Goal: Task Accomplishment & Management: Manage account settings

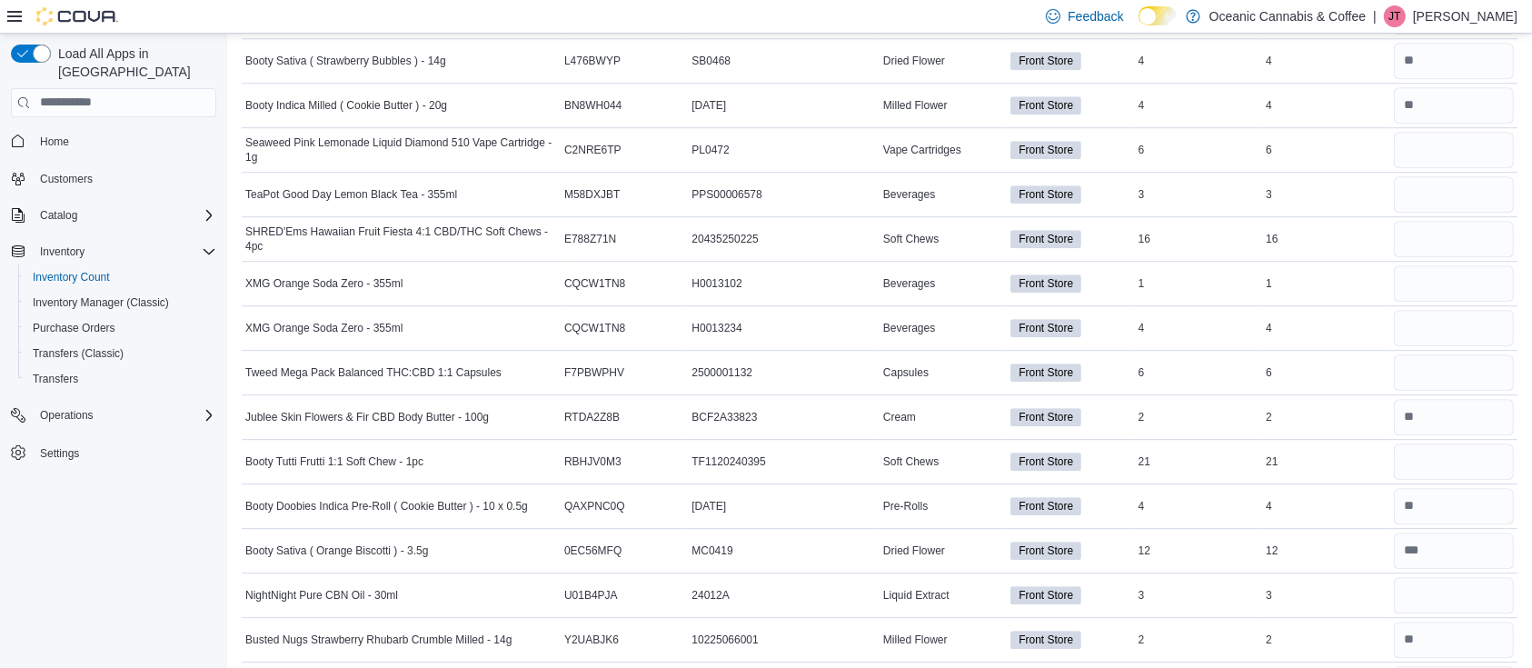
scroll to position [5479, 0]
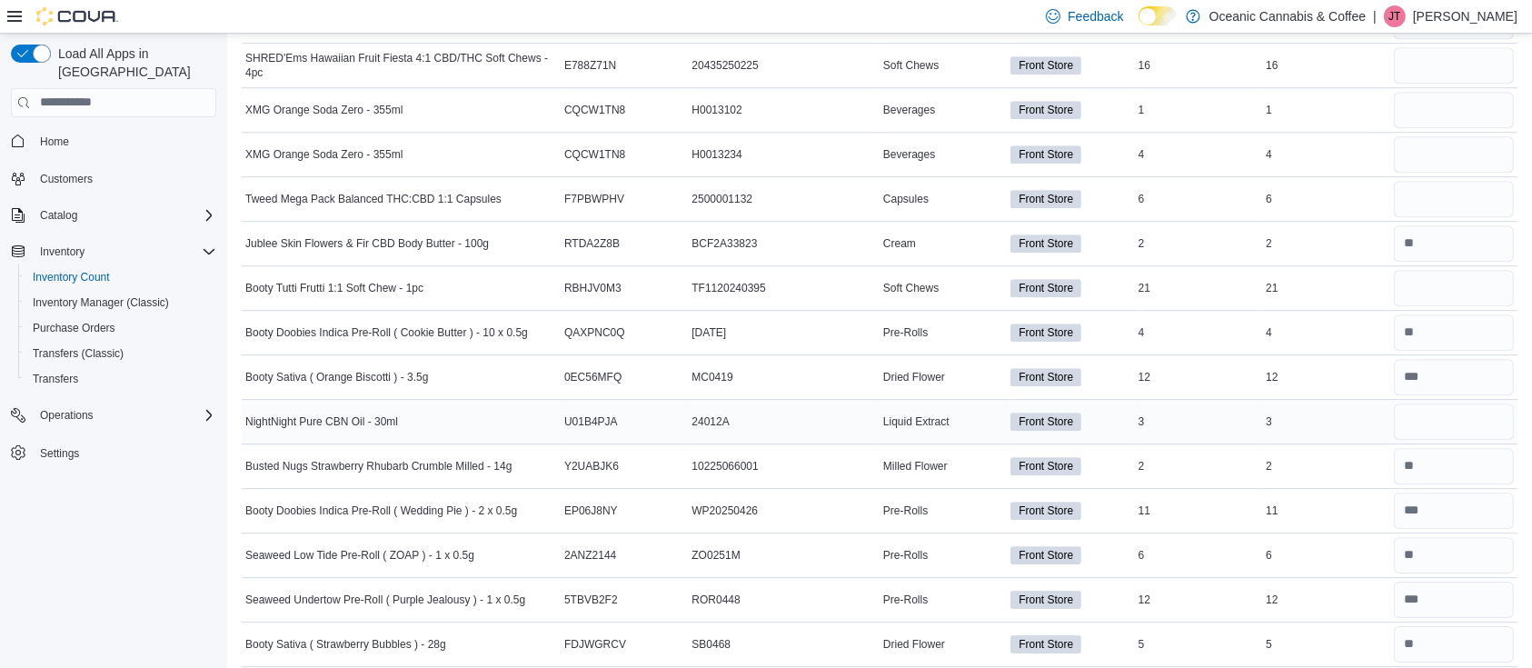
type input "*"
click at [1418, 421] on input "number" at bounding box center [1454, 421] width 120 height 36
type input "*"
click at [1443, 270] on input "number" at bounding box center [1454, 288] width 120 height 36
type input "**"
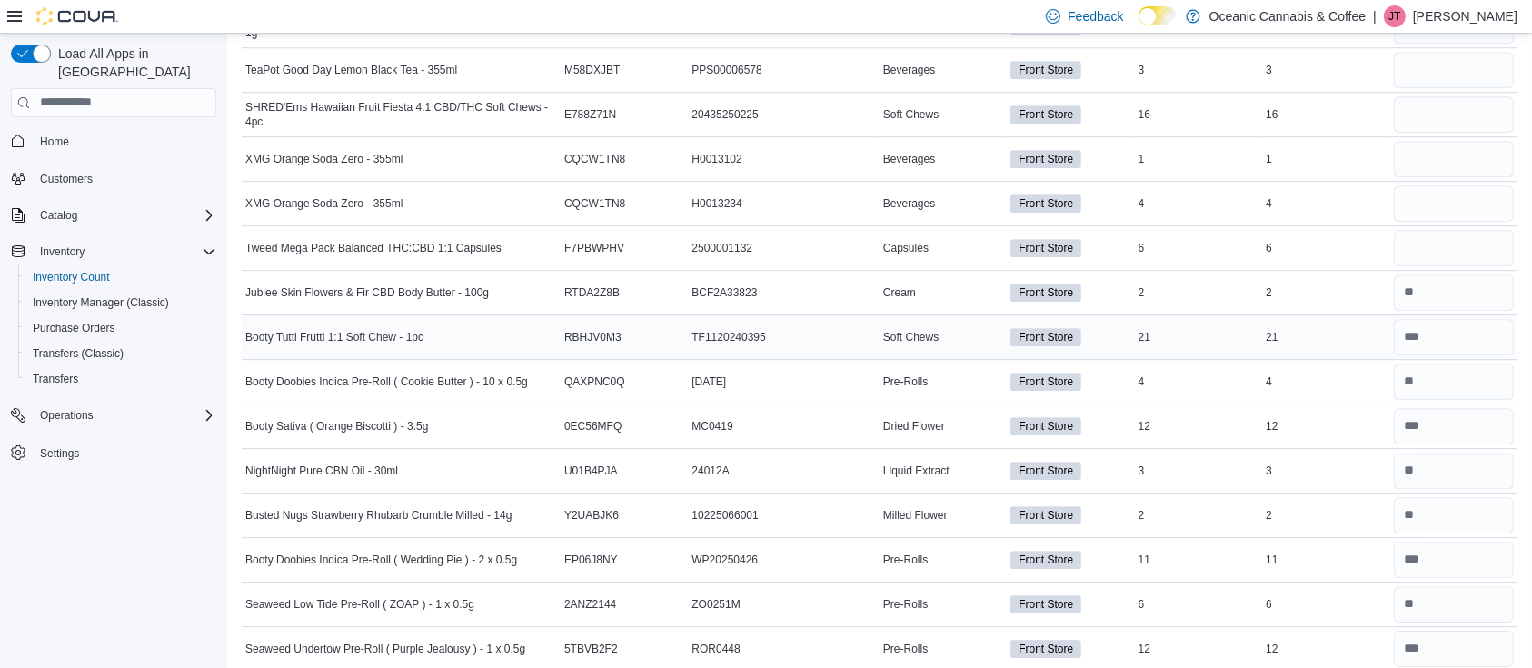
scroll to position [5426, 0]
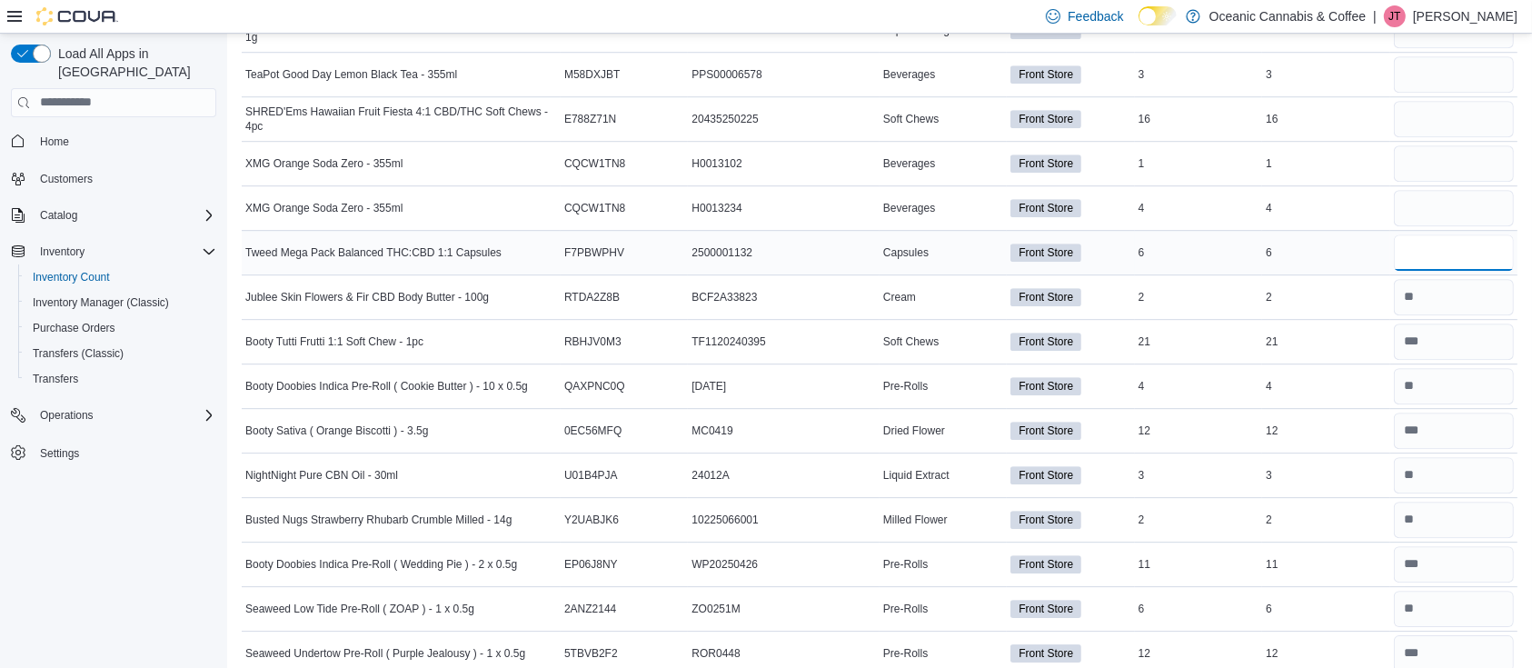
click at [1439, 245] on input "number" at bounding box center [1454, 252] width 120 height 36
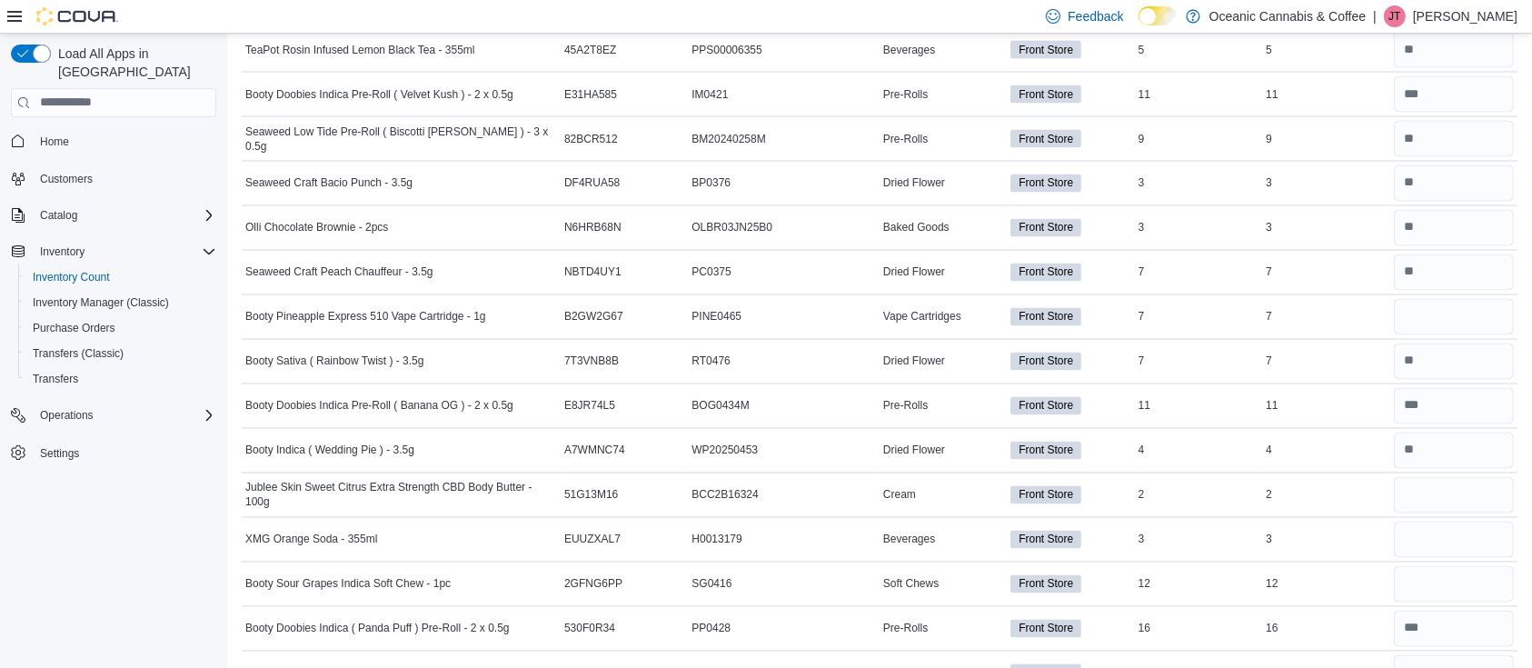
scroll to position [3274, 0]
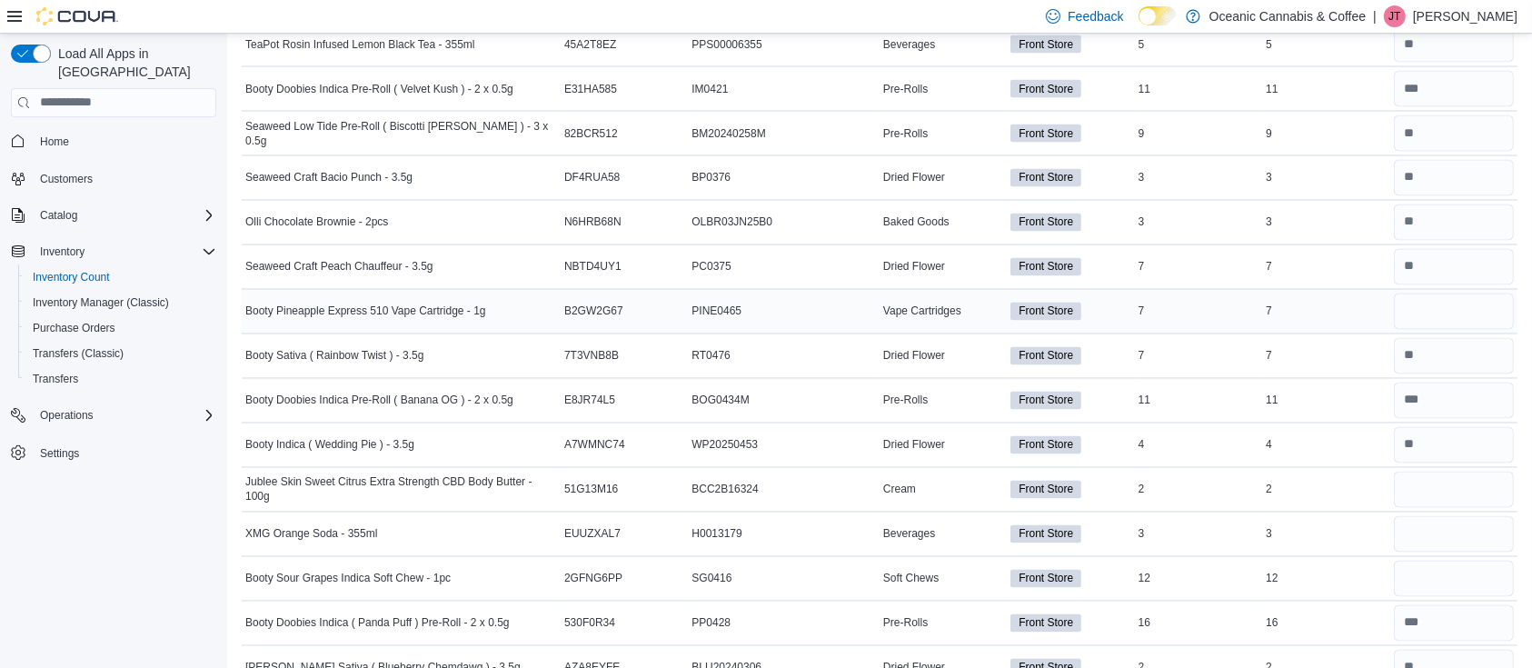
type input "*"
click at [1460, 309] on input "number" at bounding box center [1454, 311] width 120 height 36
type input "*"
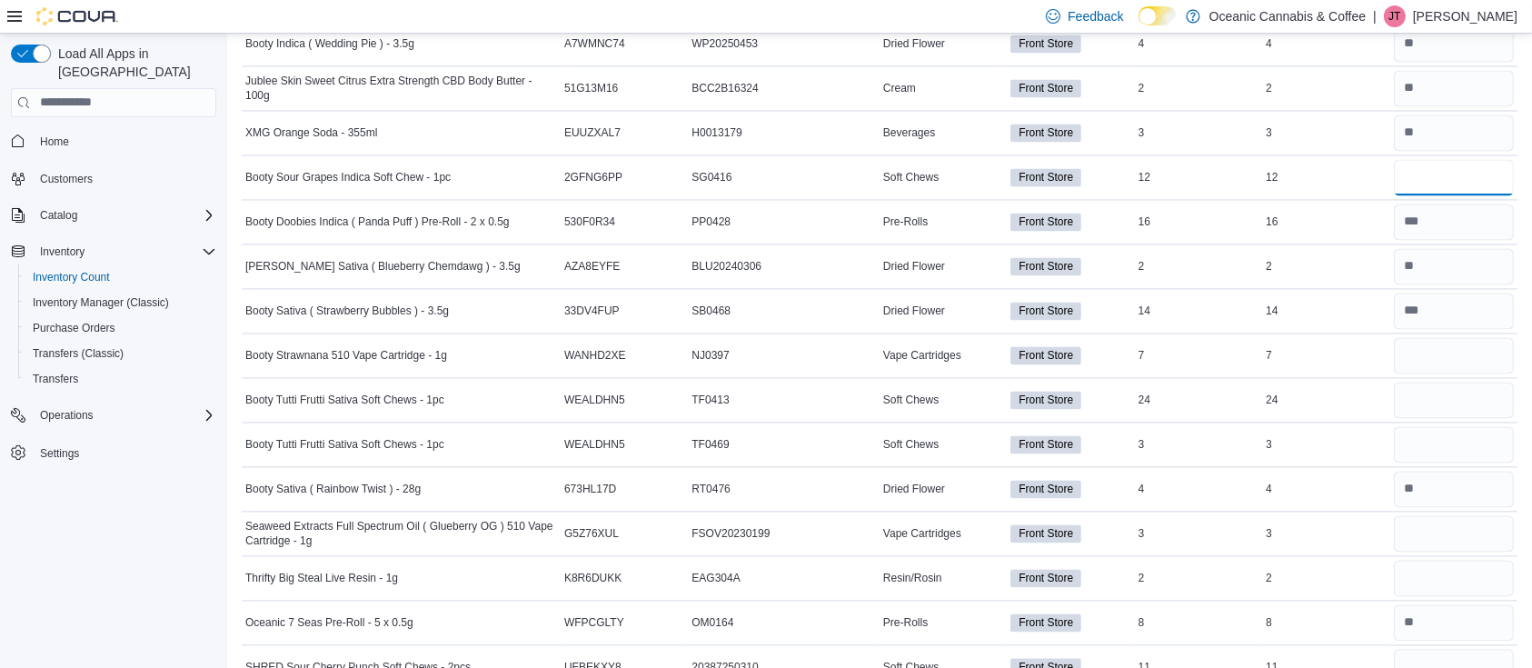
scroll to position [3676, 0]
type input "**"
click at [1452, 343] on input "number" at bounding box center [1454, 354] width 120 height 36
type input "*"
type input "**"
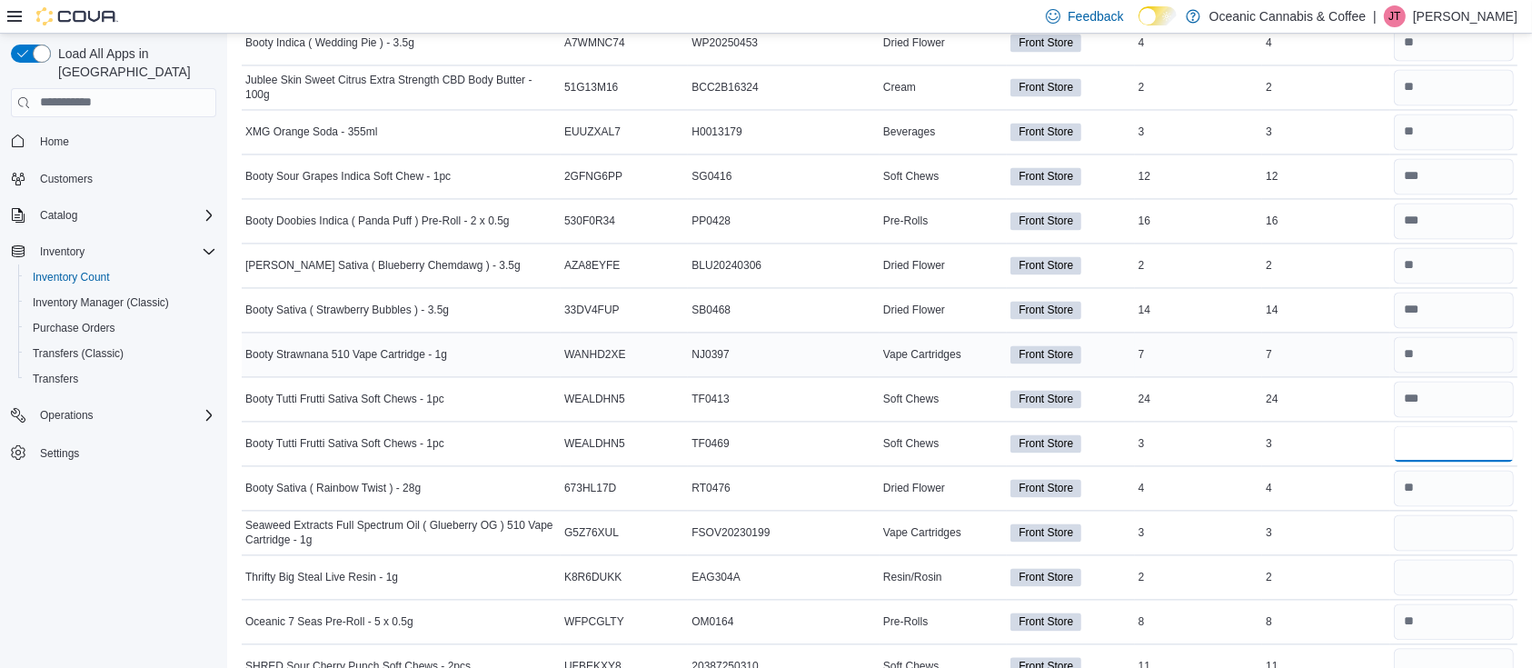
type input "*"
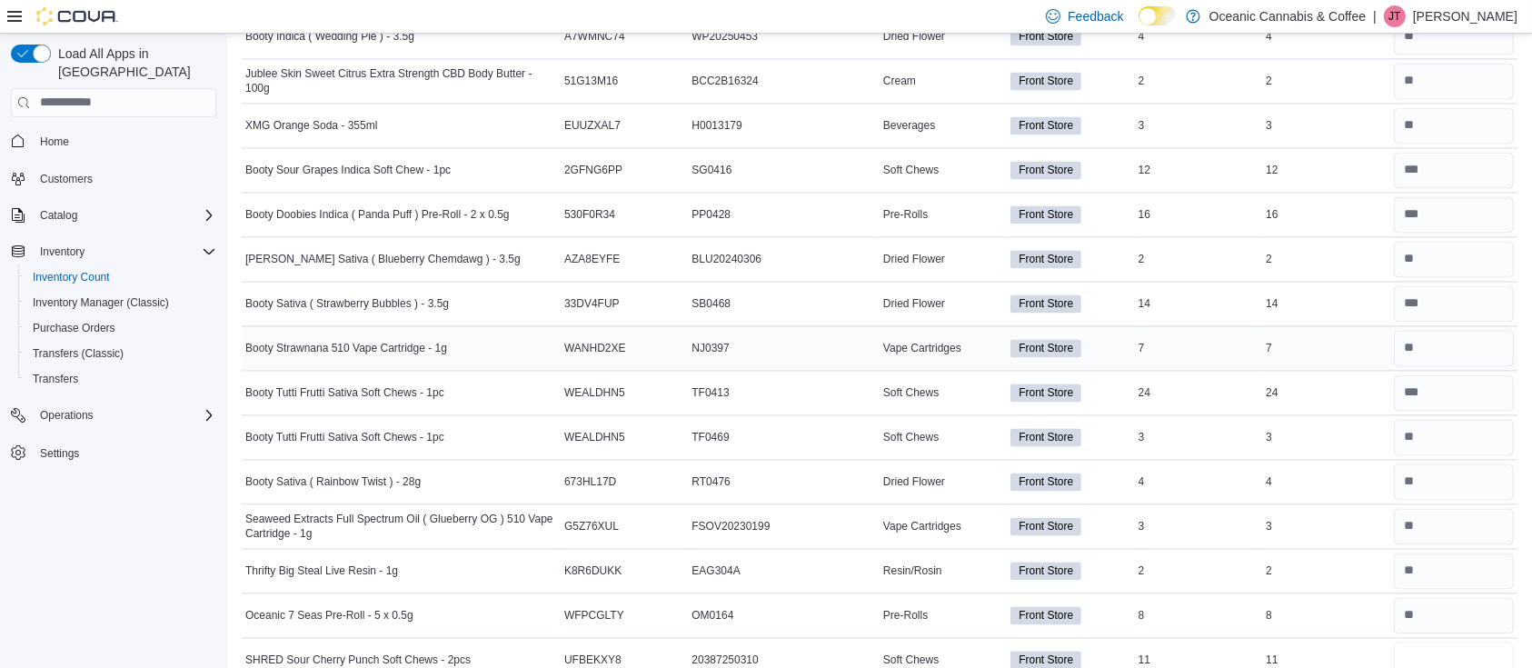
type input "**"
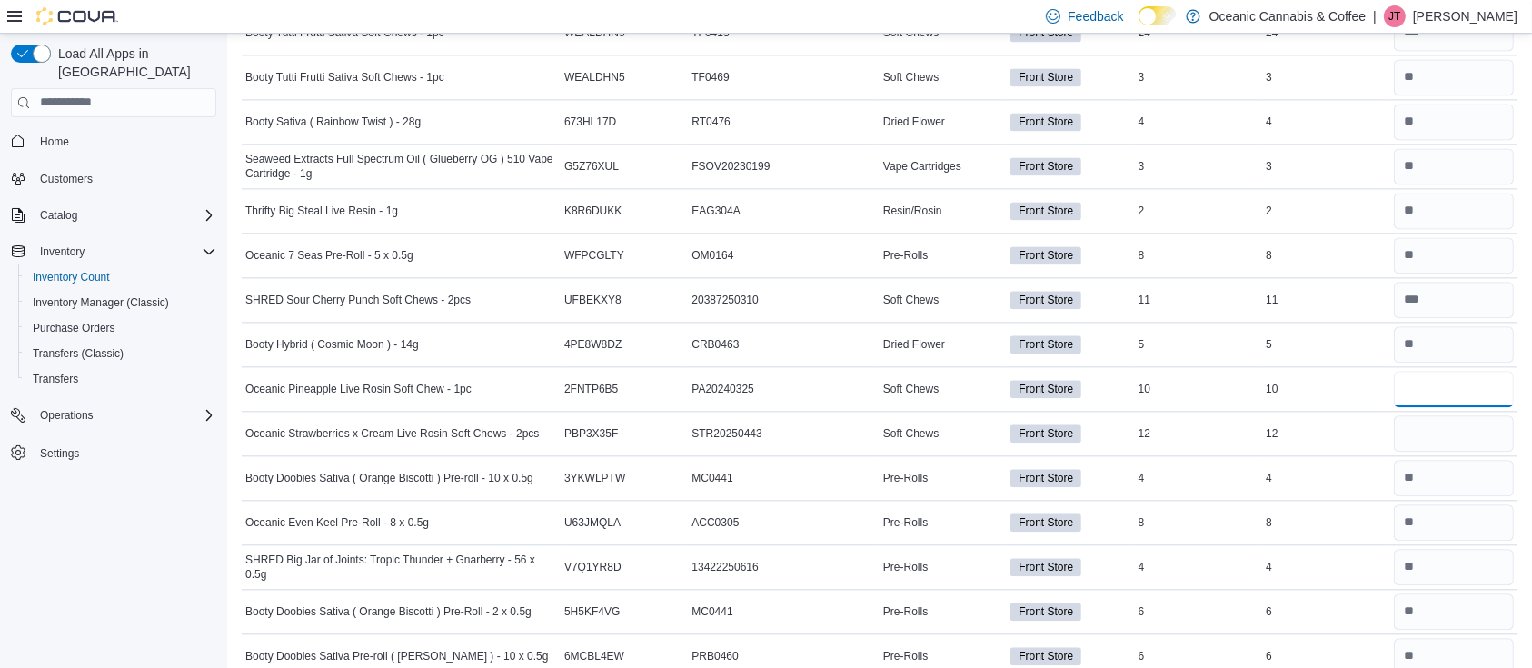
type input "**"
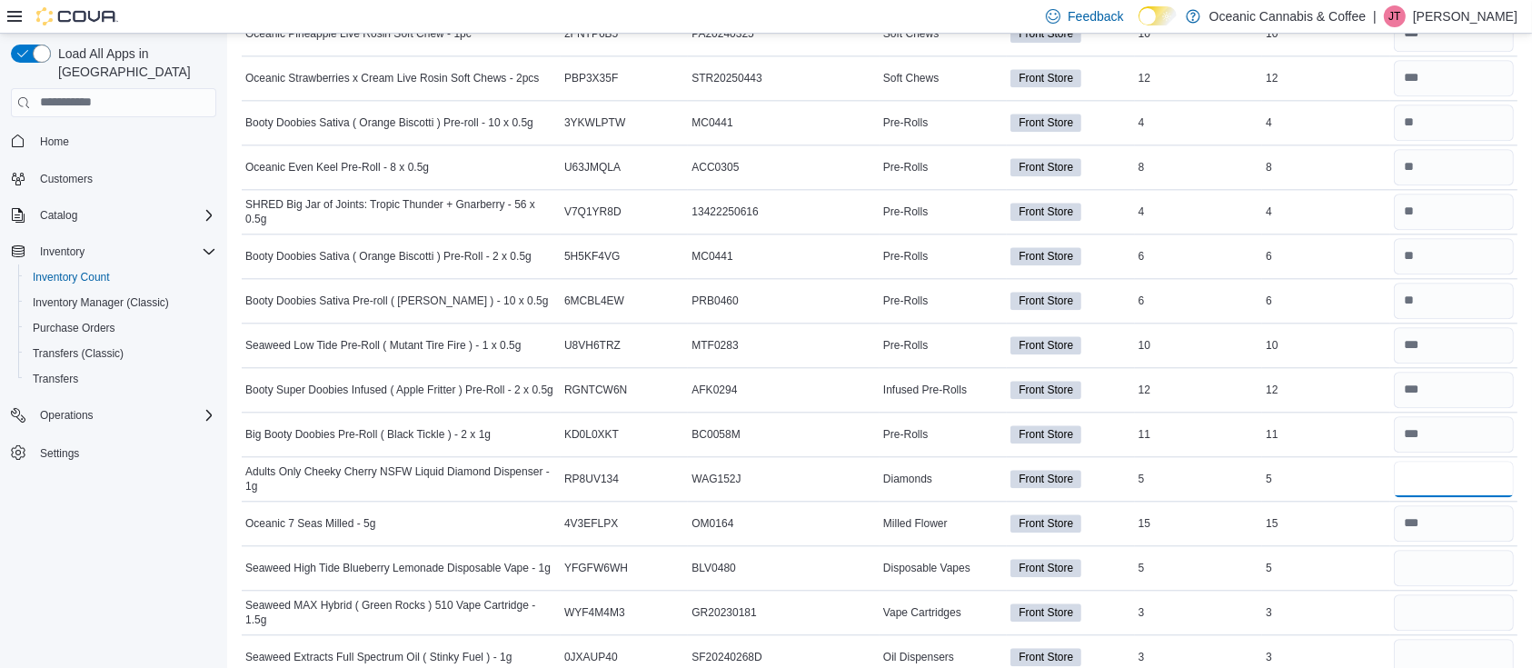
type input "*"
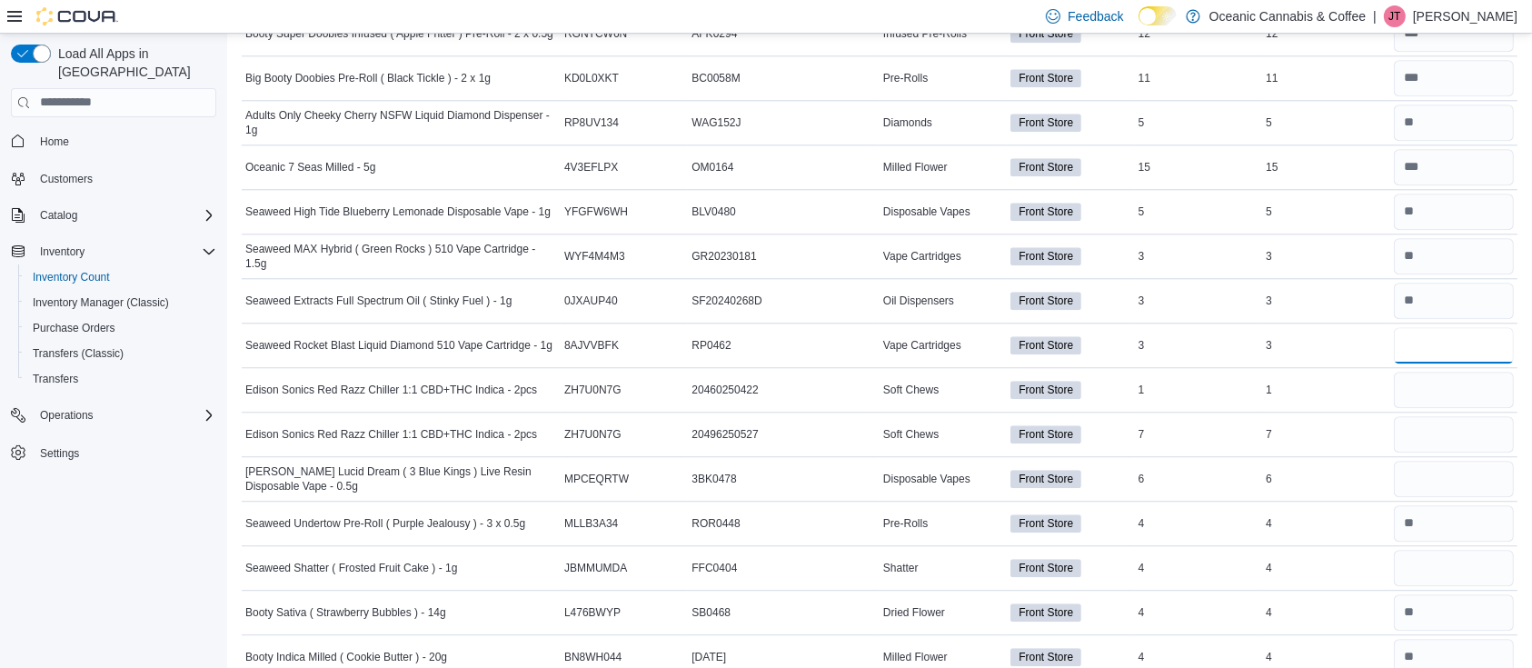
type input "*"
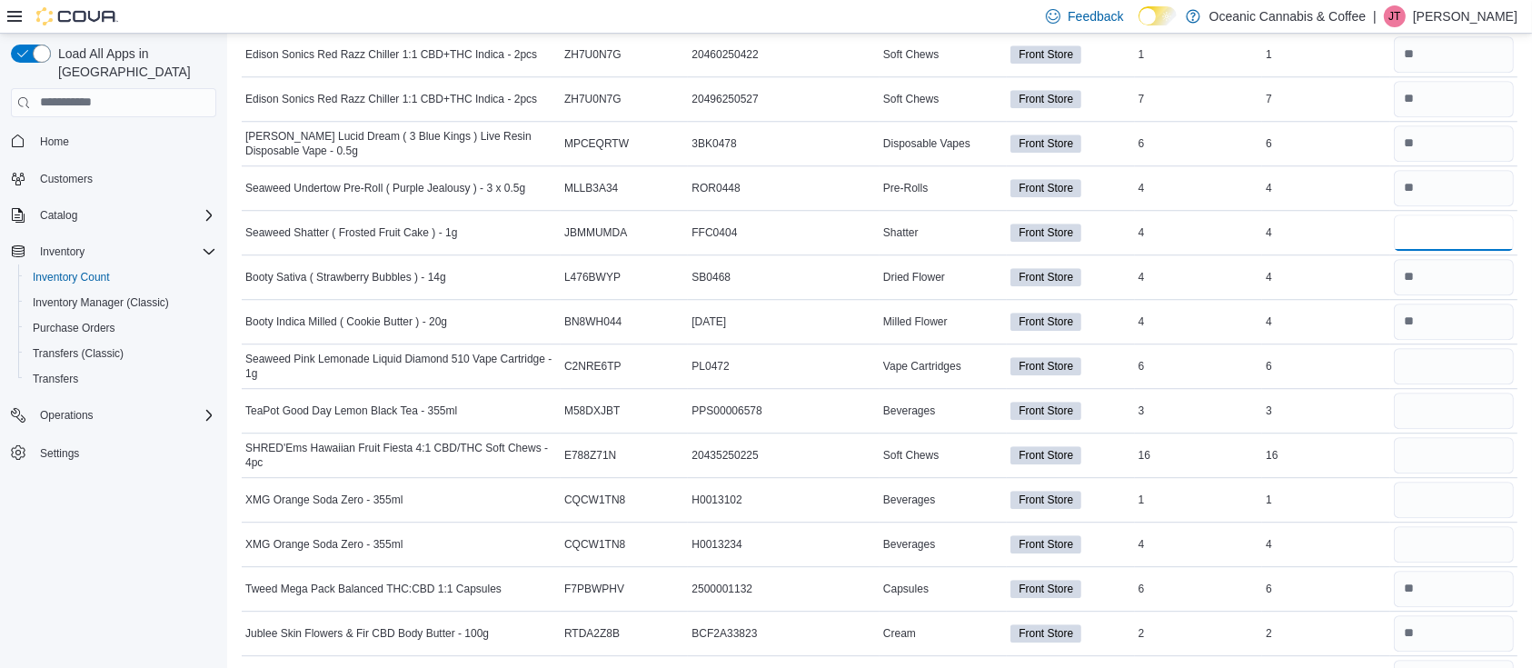
scroll to position [5090, 0]
type input "*"
click at [1452, 347] on input "number" at bounding box center [1454, 365] width 120 height 36
type input "*"
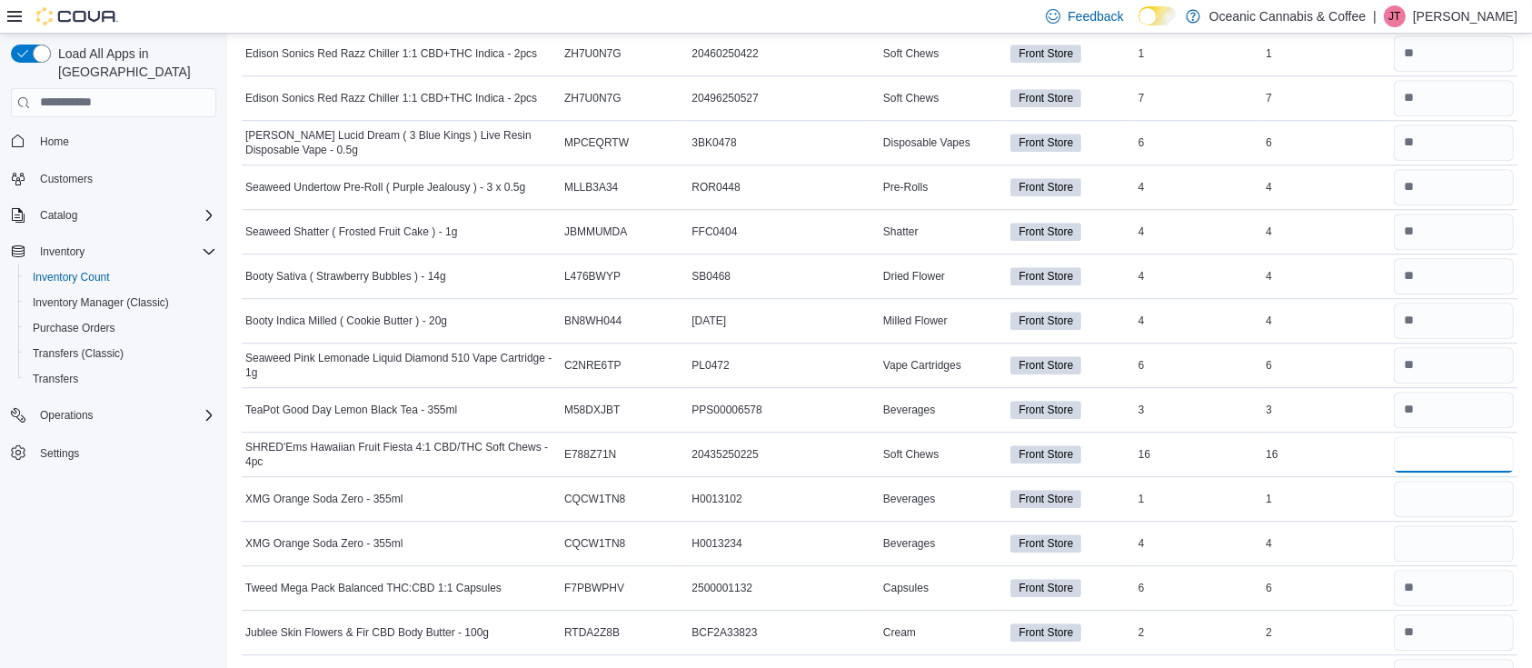
type input "**"
type input "*"
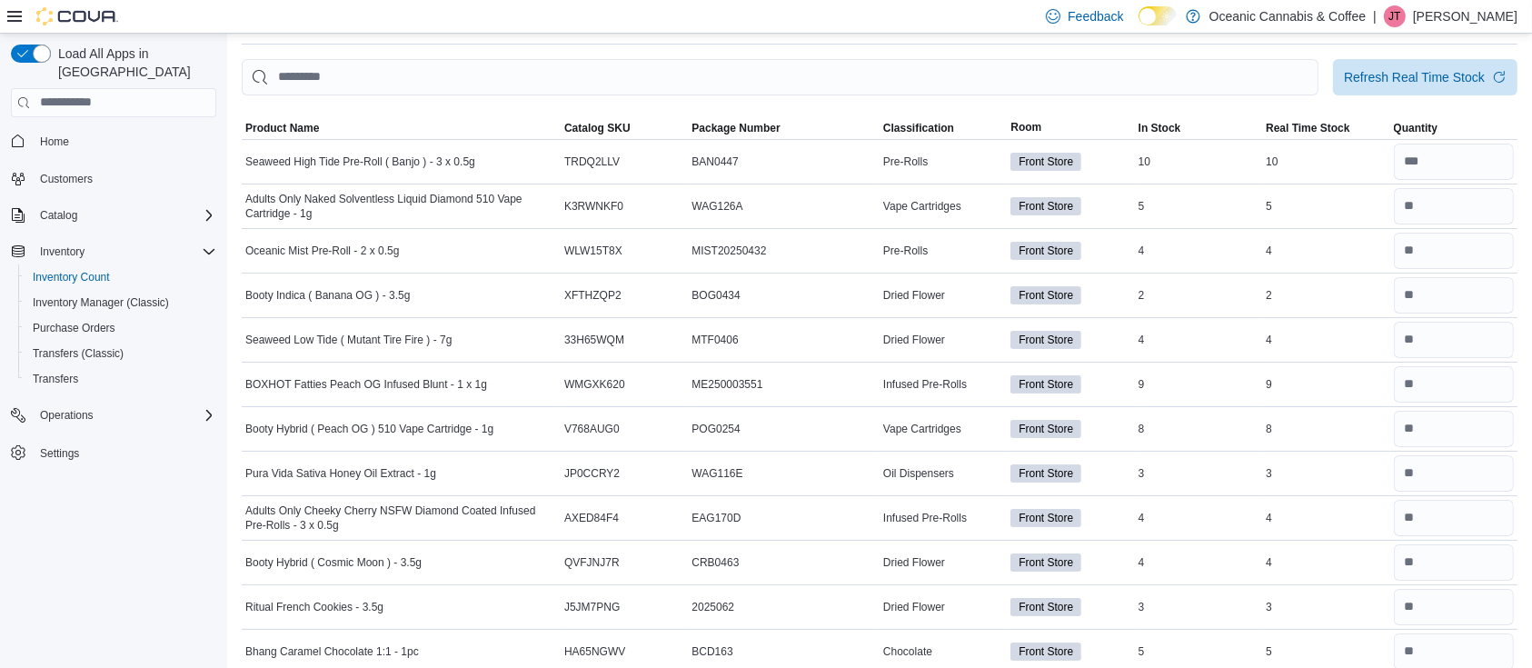
scroll to position [0, 0]
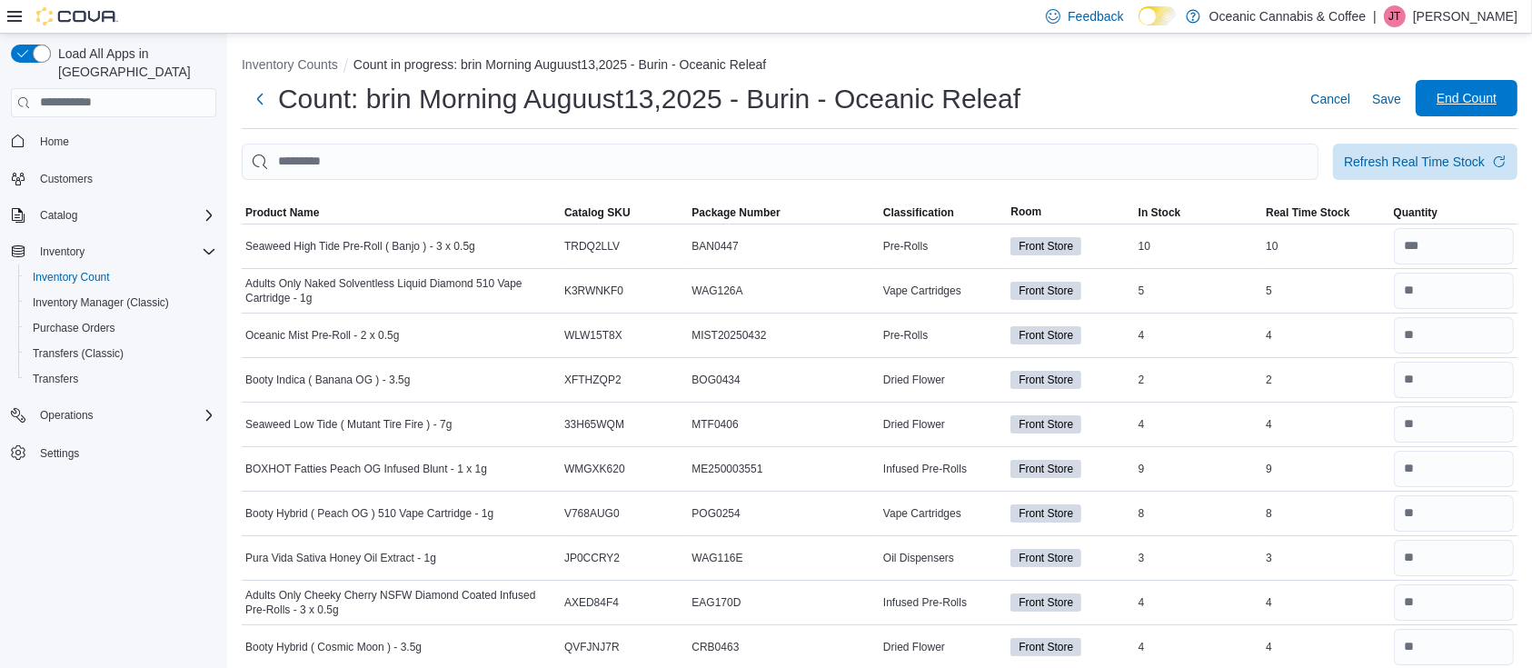
type input "*"
click at [1487, 97] on span "End Count" at bounding box center [1467, 98] width 60 height 18
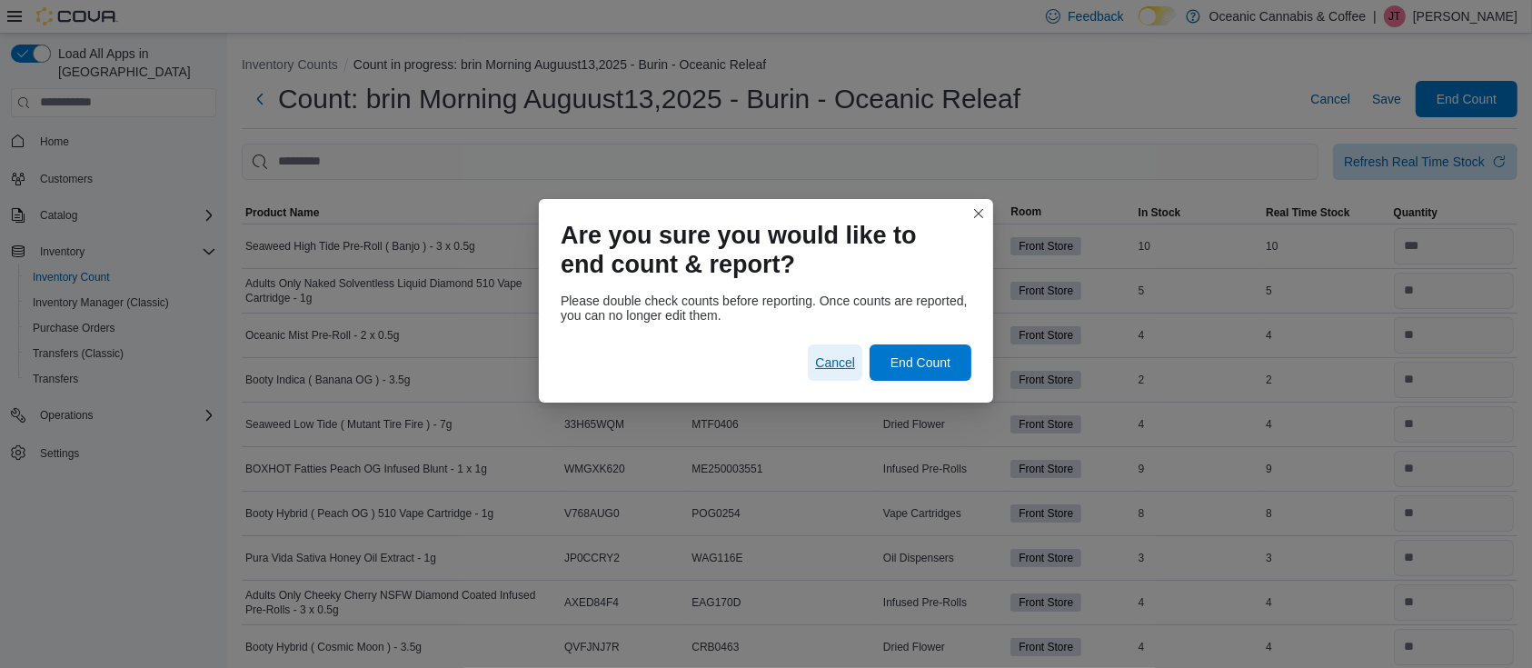
click at [837, 363] on span "Cancel" at bounding box center [835, 362] width 40 height 18
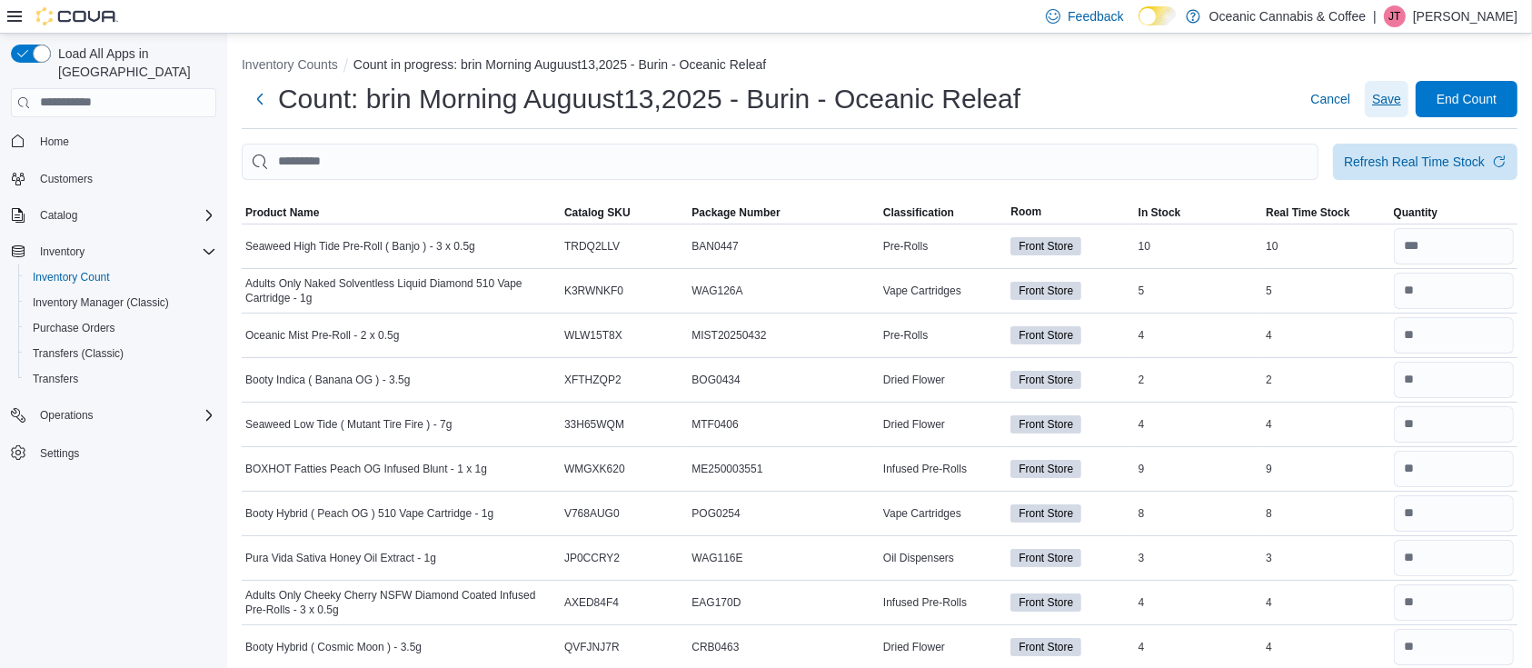
click at [1401, 97] on span "Save" at bounding box center [1386, 99] width 29 height 18
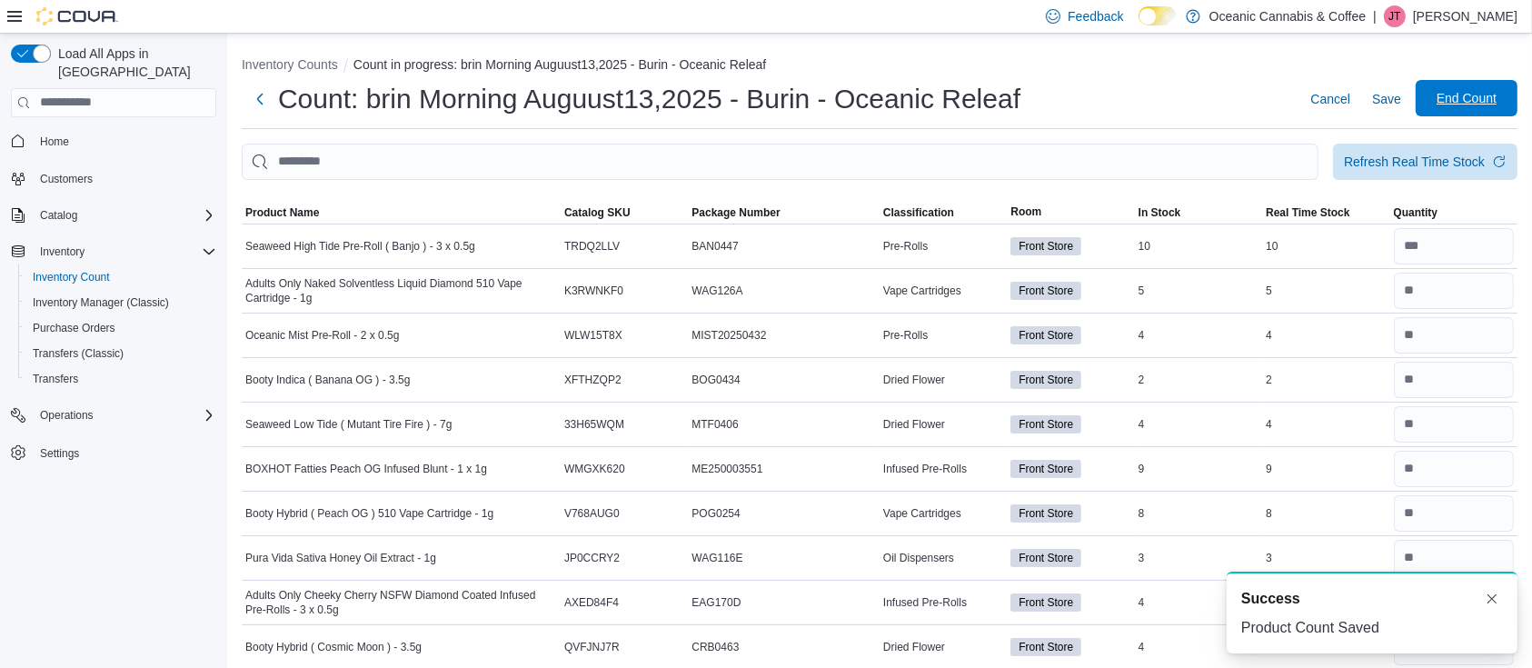
click at [1483, 103] on span "End Count" at bounding box center [1467, 98] width 60 height 18
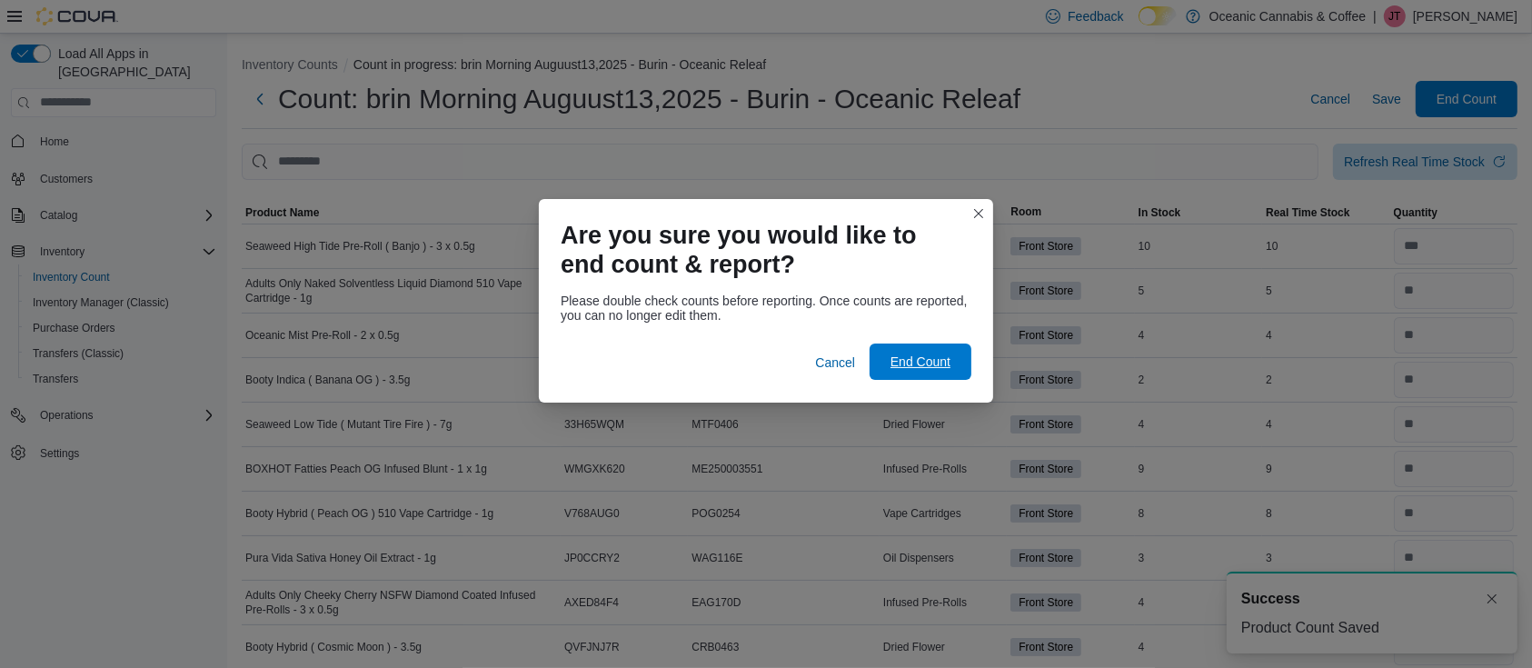
click at [931, 369] on span "End Count" at bounding box center [920, 362] width 60 height 18
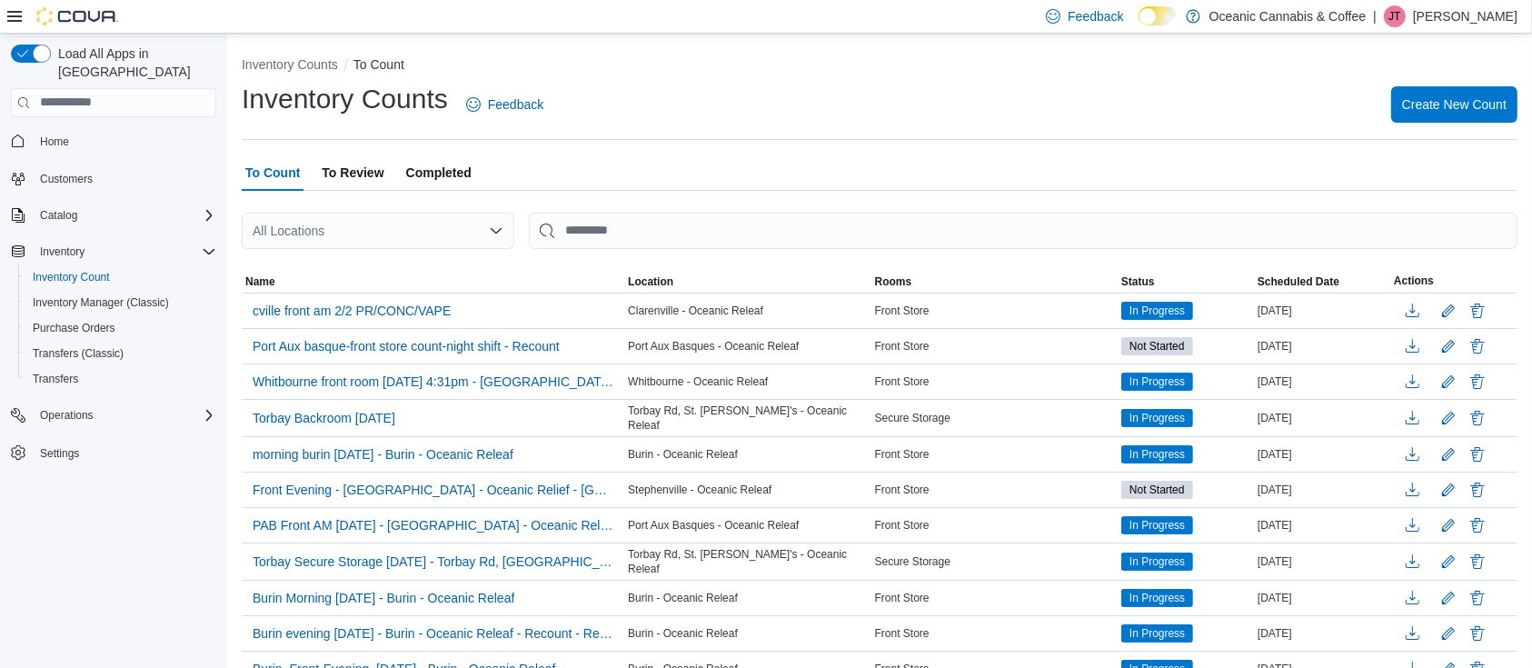
click at [348, 178] on span "To Review" at bounding box center [353, 172] width 62 height 36
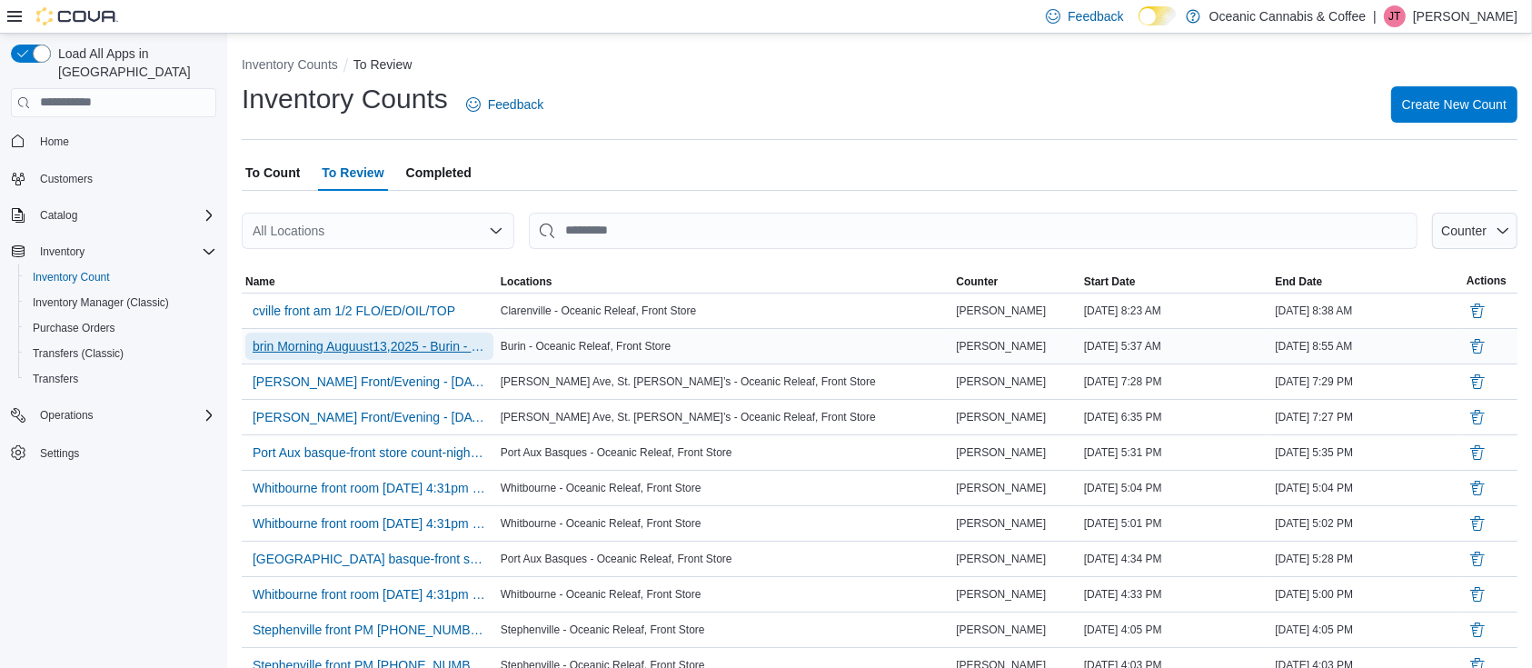
click at [344, 349] on span "brin Morning Auguust13,2025 - Burin - Oceanic Releaf" at bounding box center [370, 346] width 234 height 18
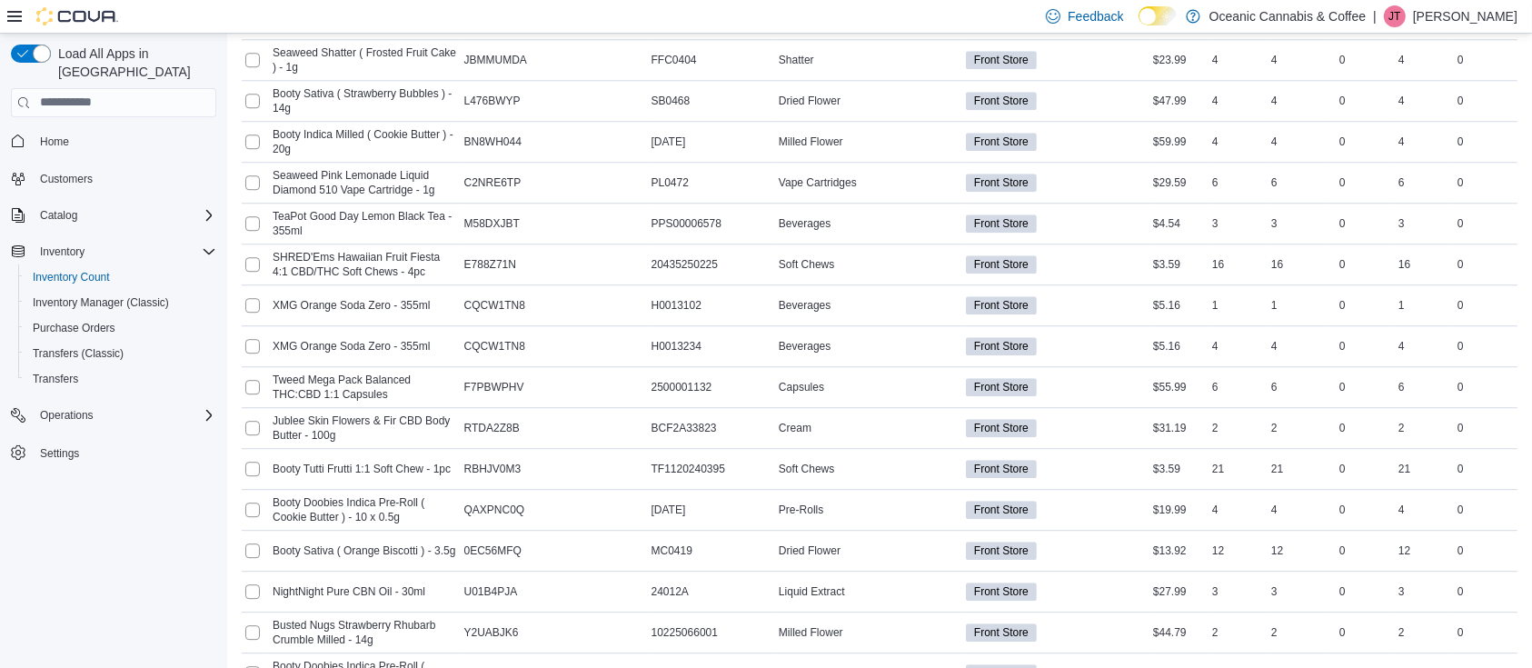
scroll to position [5269, 0]
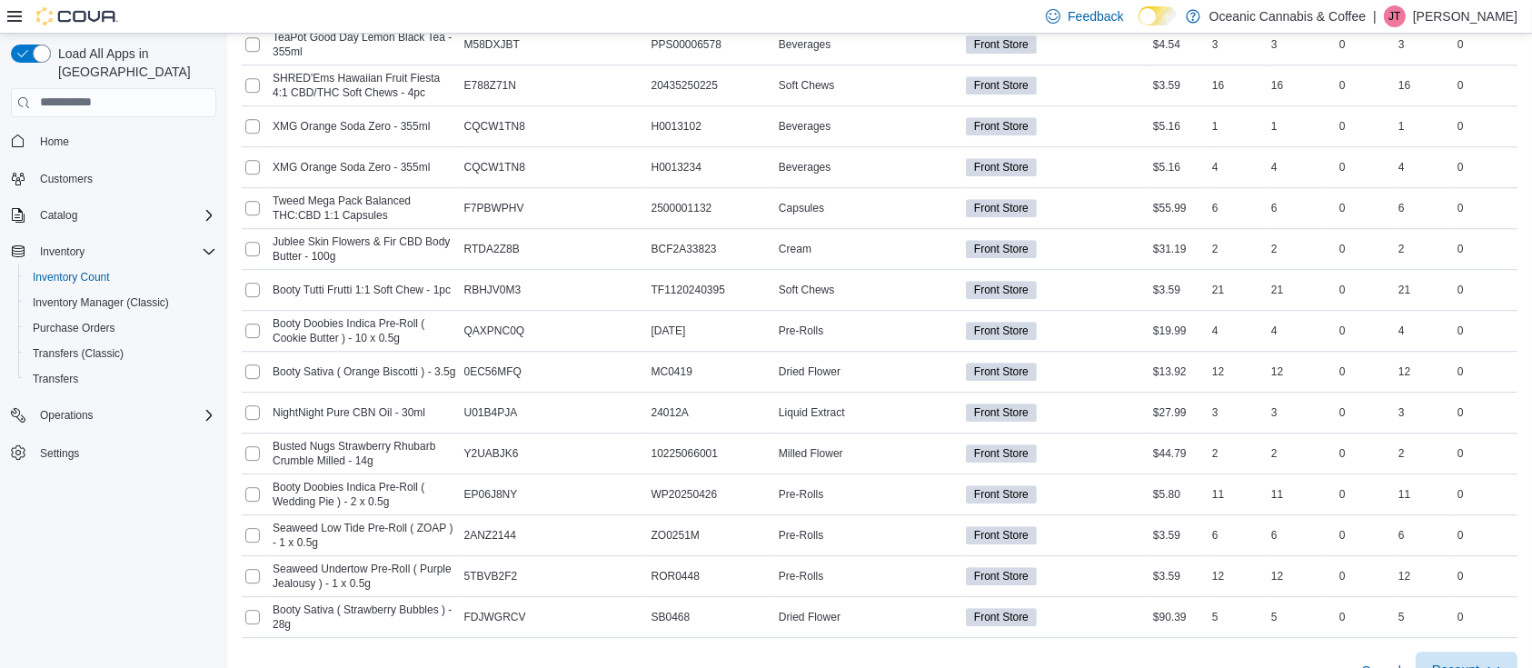
click at [1482, 652] on span "Recount" at bounding box center [1467, 670] width 80 height 36
click at [1439, 585] on span "Recount all with differences" at bounding box center [1432, 591] width 155 height 18
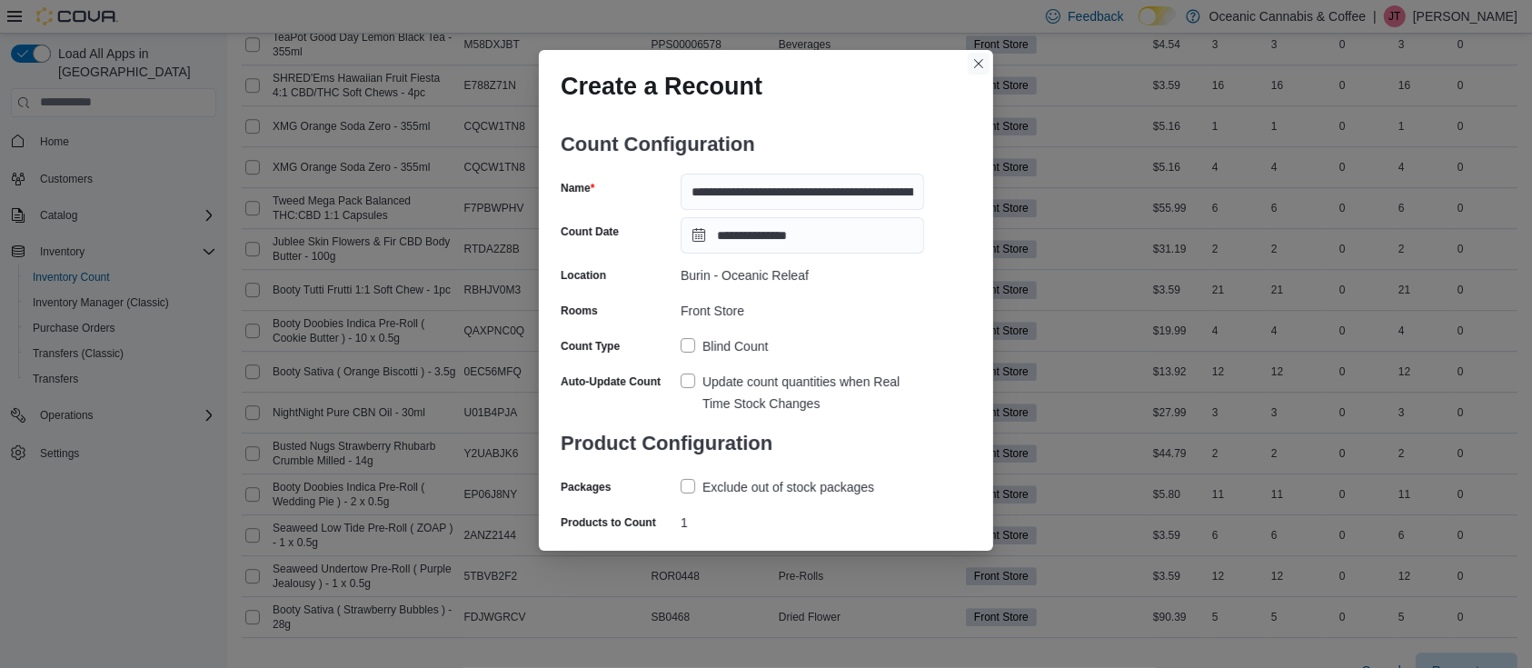
click at [974, 62] on button "Closes this modal window" at bounding box center [979, 64] width 22 height 22
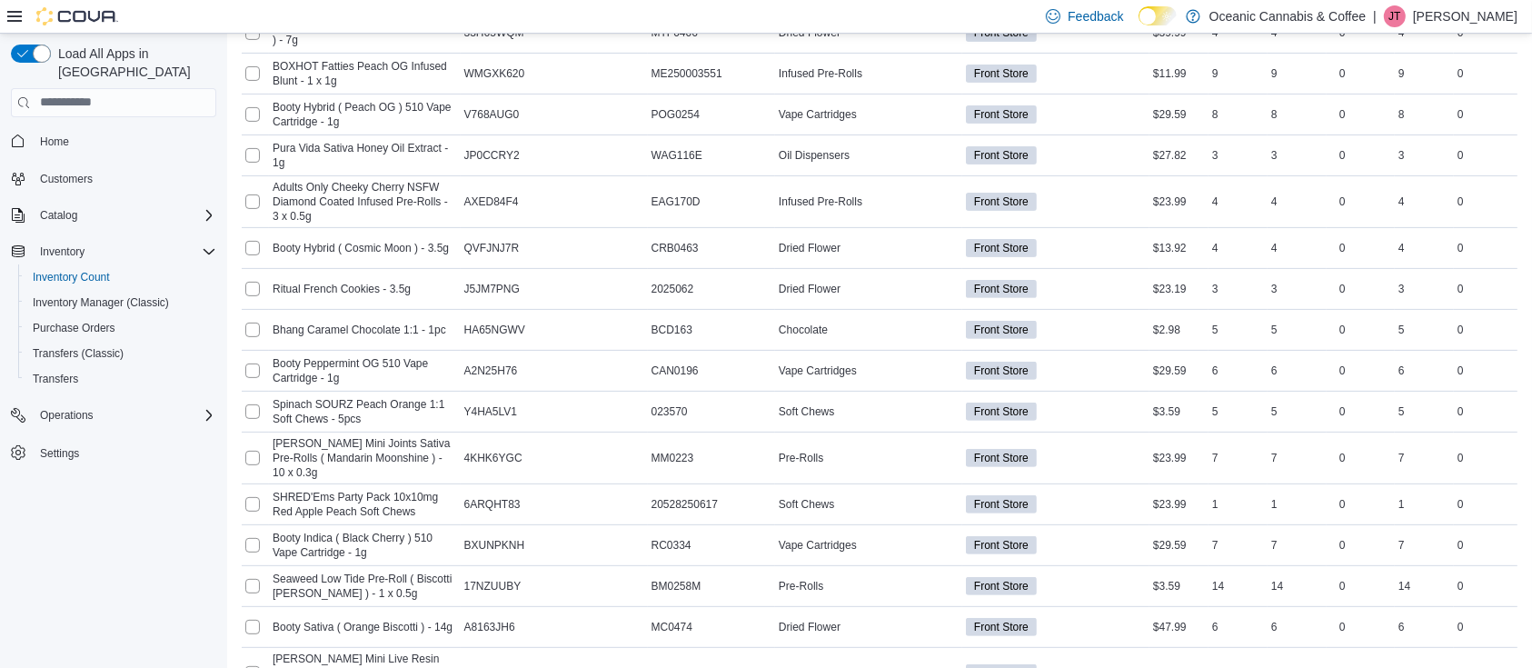
scroll to position [0, 0]
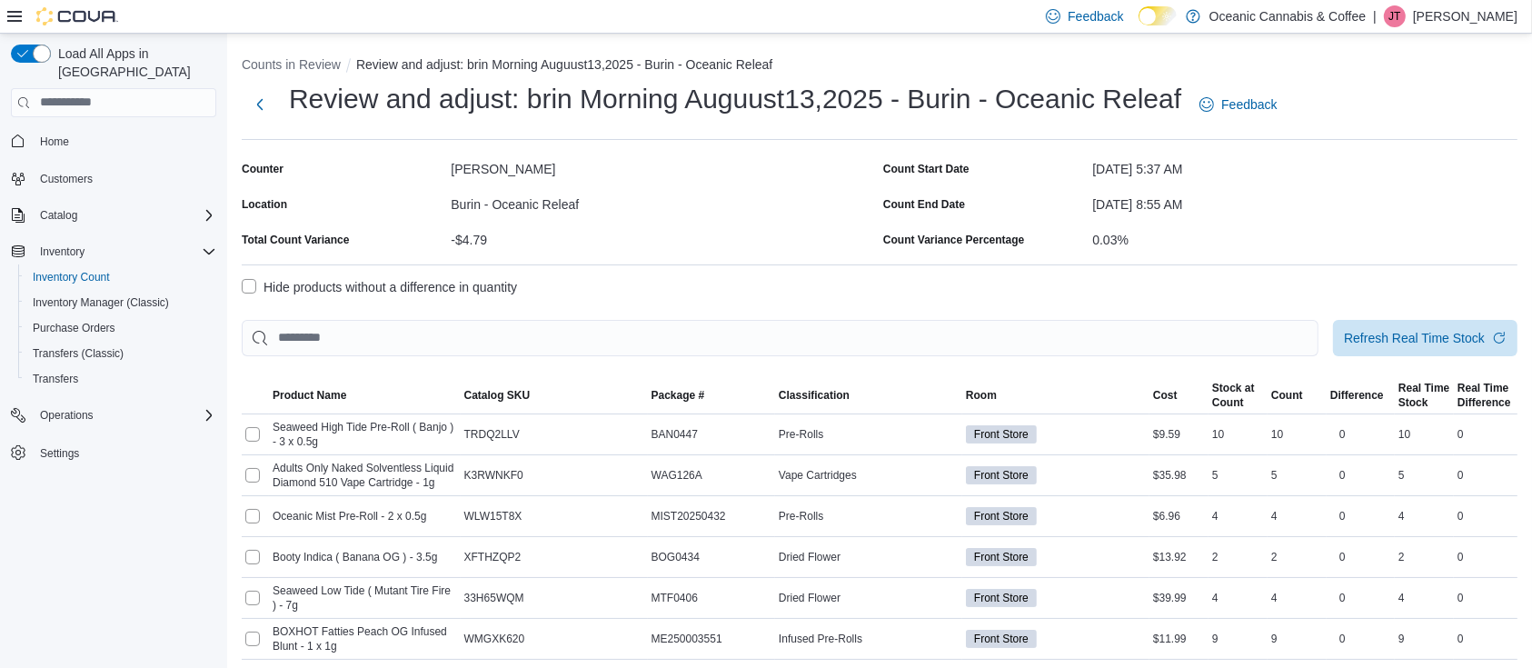
click at [1452, 25] on p "[PERSON_NAME]" at bounding box center [1465, 16] width 104 height 22
click at [1409, 173] on span "Sign Out" at bounding box center [1400, 173] width 49 height 18
